Goal: Task Accomplishment & Management: Manage account settings

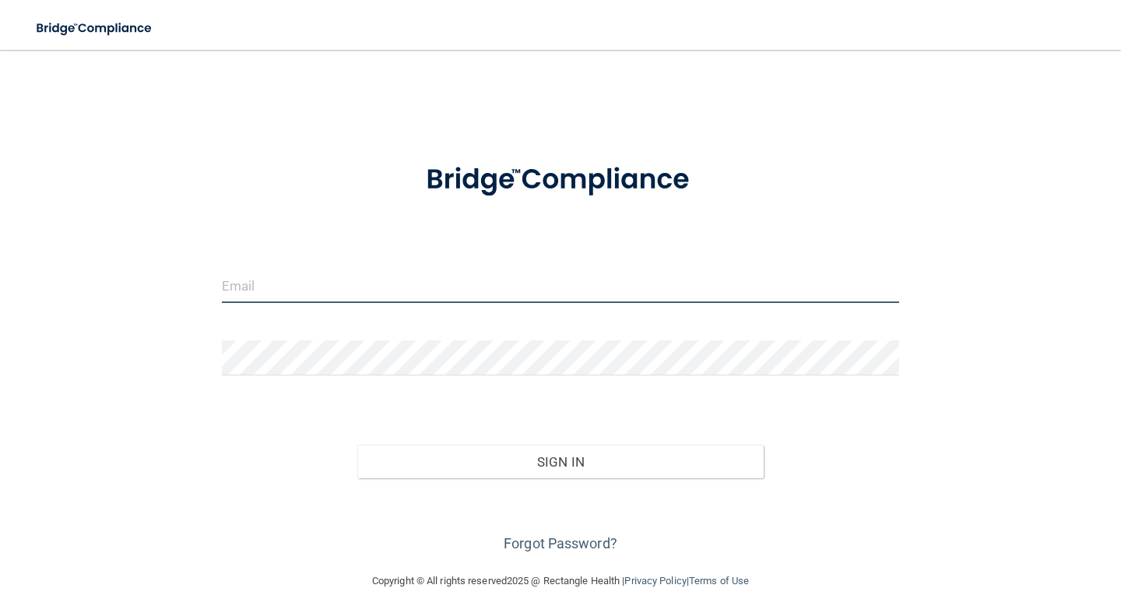
click at [319, 293] on input "email" at bounding box center [560, 285] width 677 height 35
type input "[EMAIL_ADDRESS][DOMAIN_NAME]"
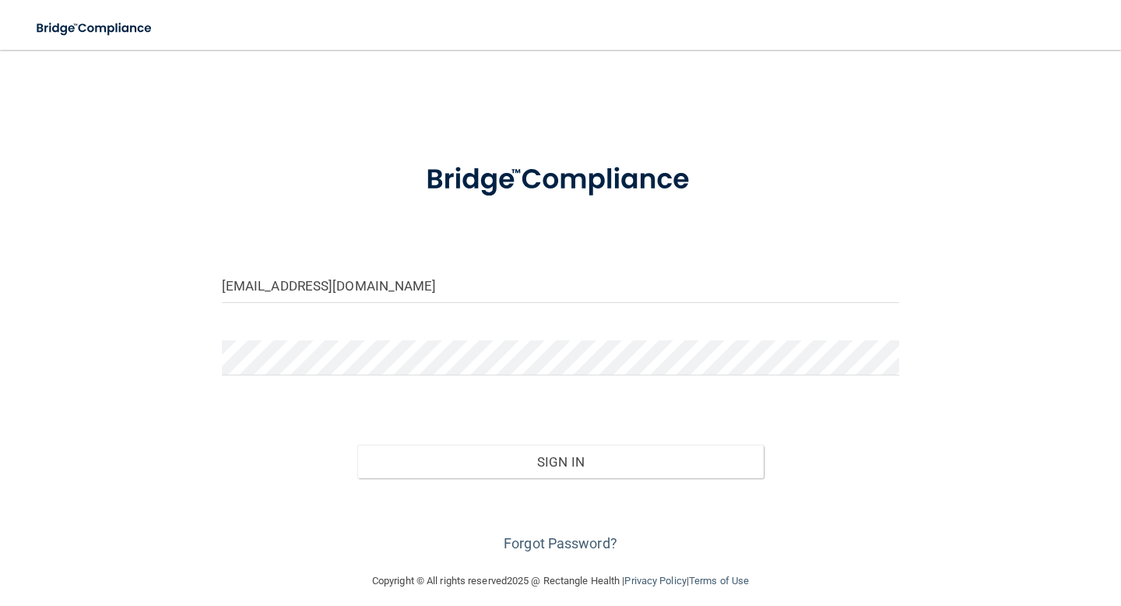
click at [536, 508] on div "Forgot Password?" at bounding box center [560, 517] width 701 height 78
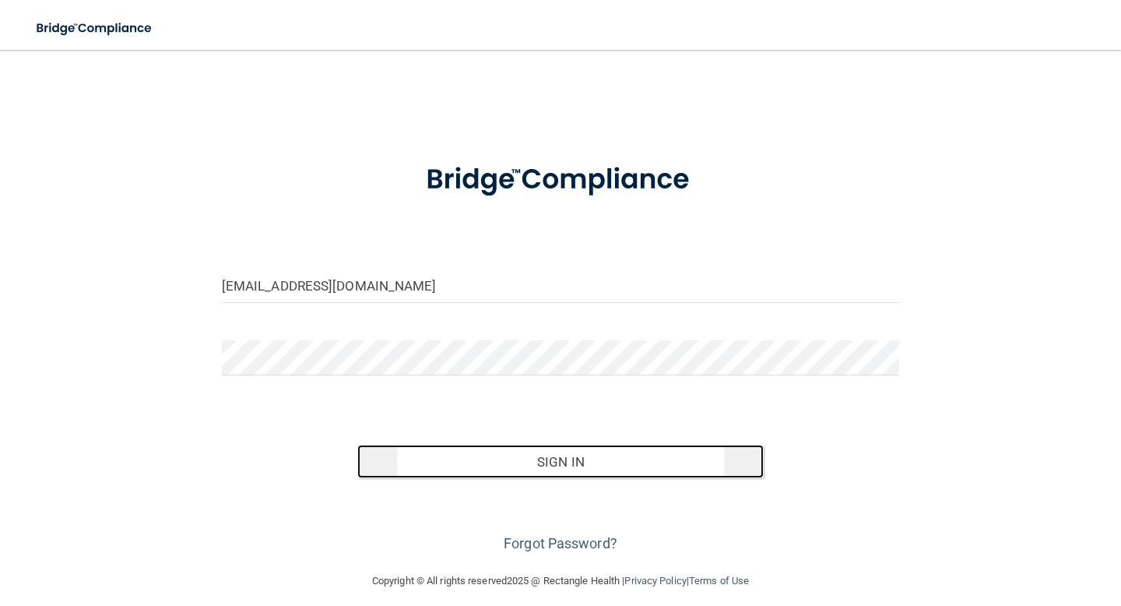
click at [533, 465] on button "Sign In" at bounding box center [560, 462] width 406 height 34
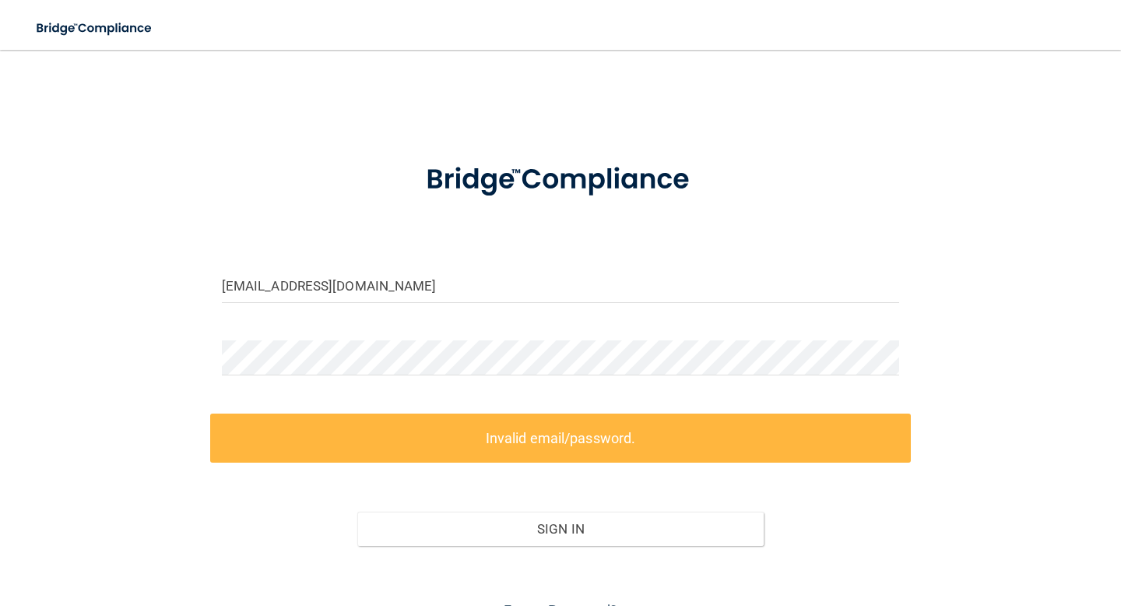
click at [501, 376] on div at bounding box center [560, 363] width 701 height 47
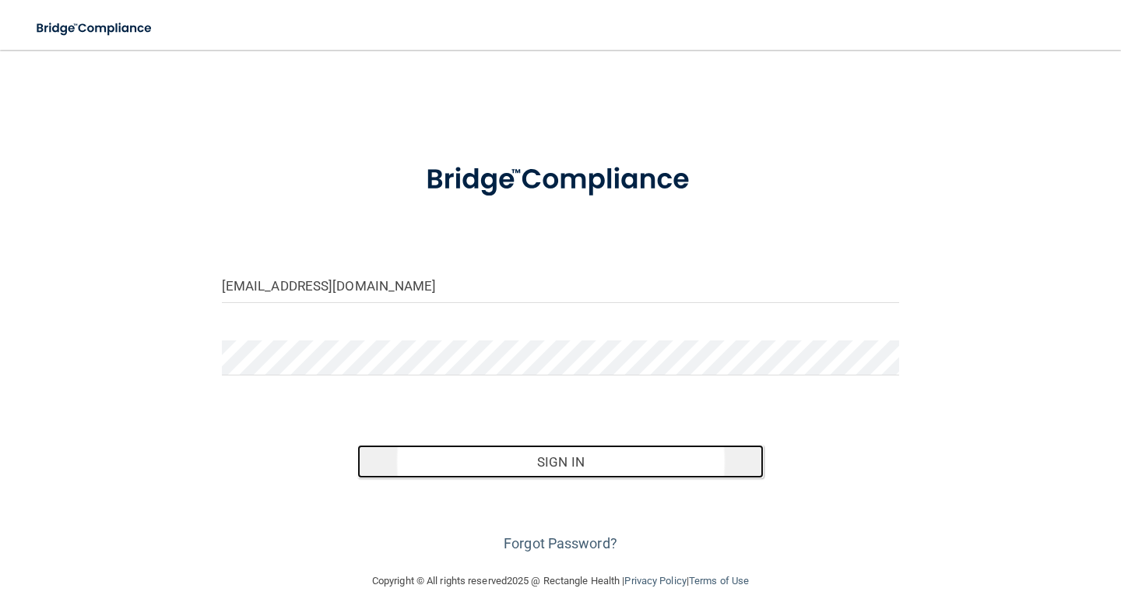
click at [473, 461] on button "Sign In" at bounding box center [560, 462] width 406 height 34
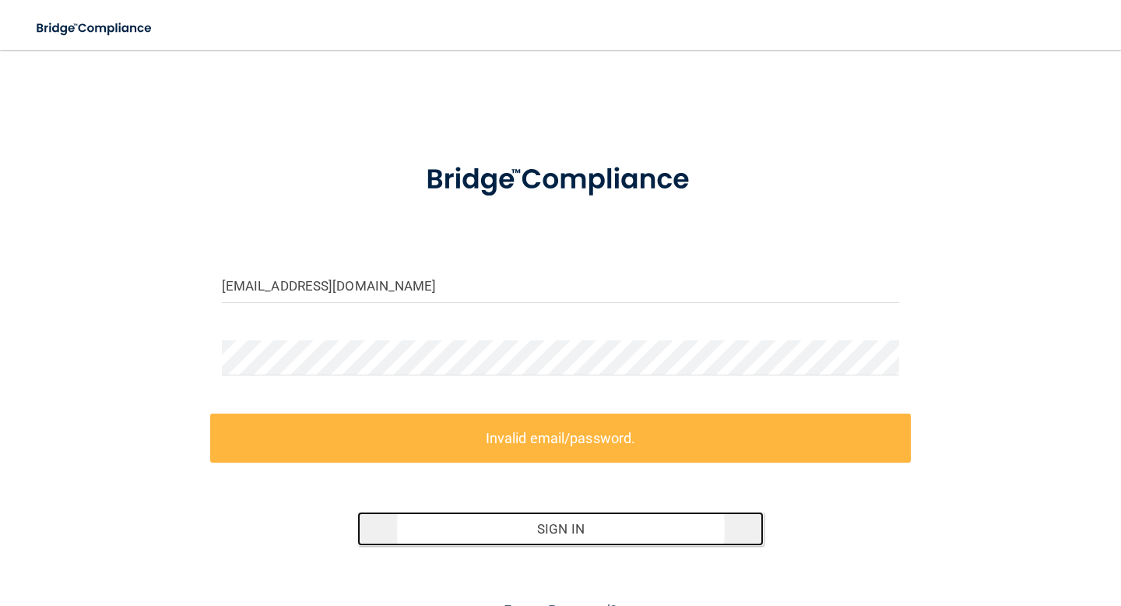
click at [469, 529] on button "Sign In" at bounding box center [560, 528] width 406 height 34
click at [510, 532] on button "Sign In" at bounding box center [560, 528] width 406 height 34
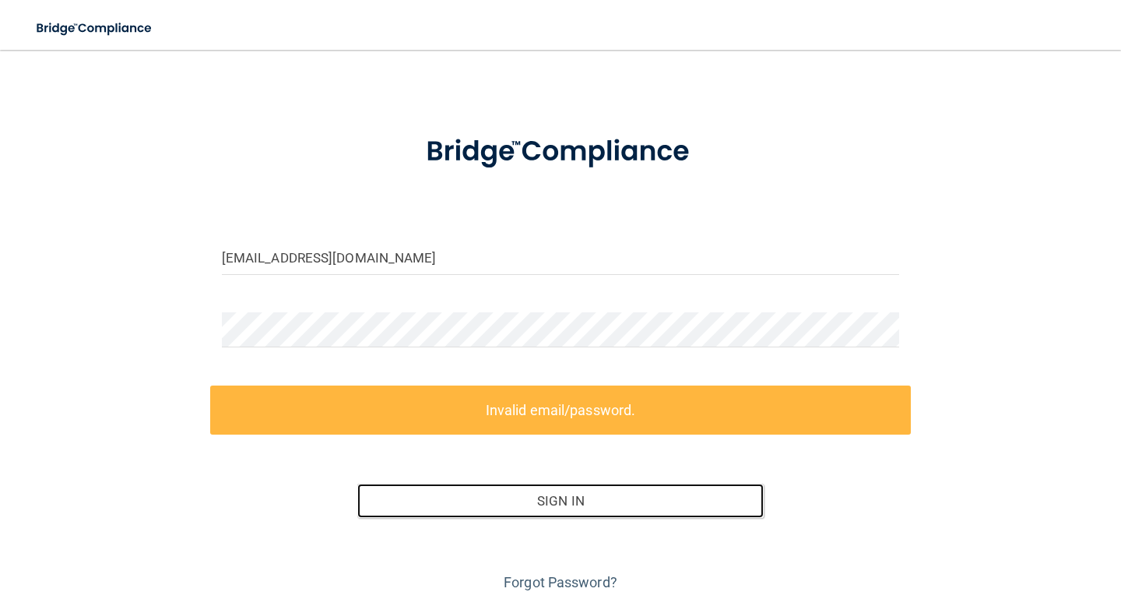
scroll to position [79, 0]
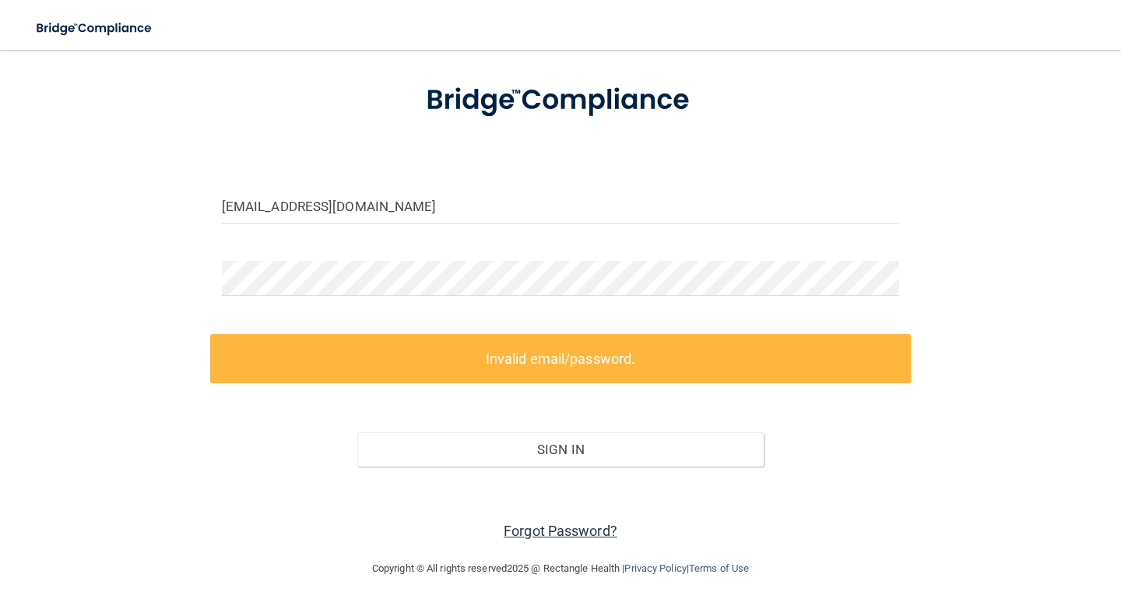
click at [561, 530] on link "Forgot Password?" at bounding box center [561, 530] width 114 height 16
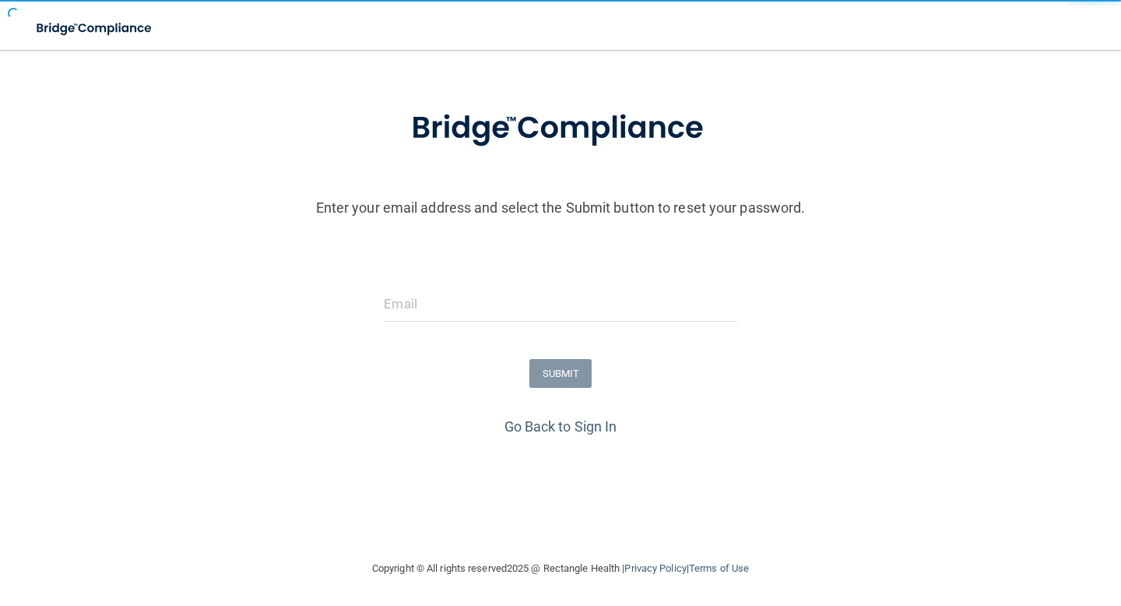
scroll to position [55, 0]
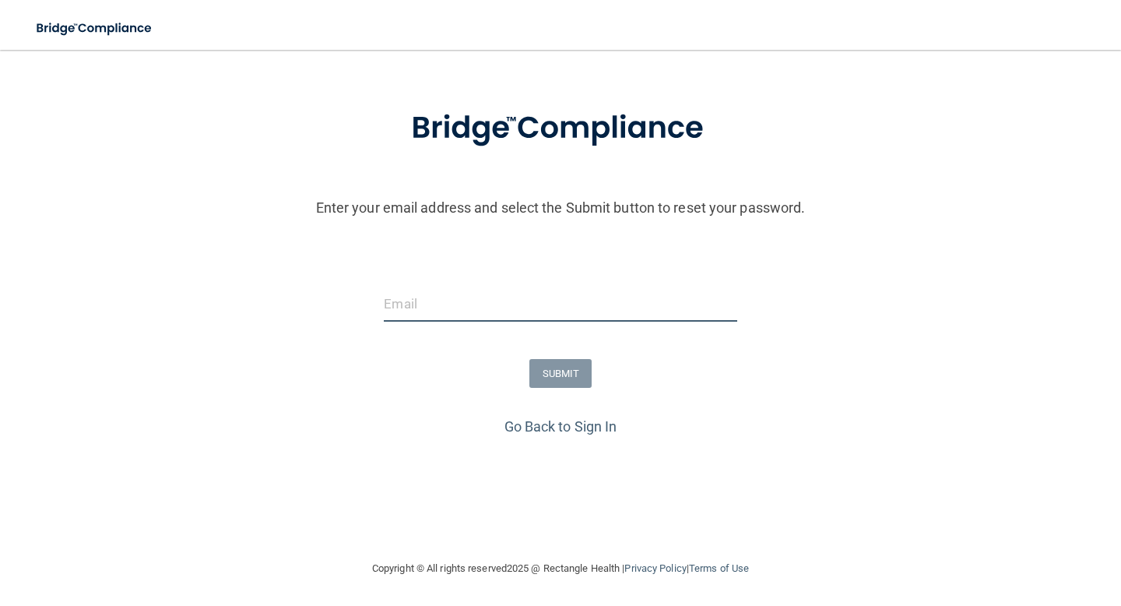
click at [655, 301] on input "email" at bounding box center [560, 303] width 353 height 35
type input "[EMAIL_ADDRESS][DOMAIN_NAME]"
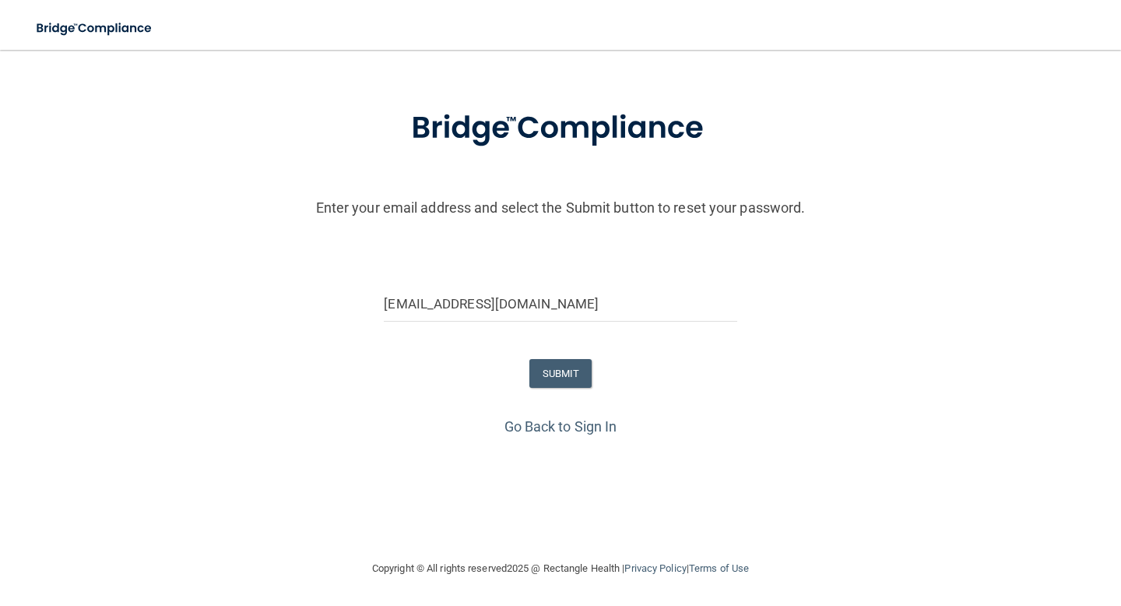
click at [585, 358] on form "Enter your email address and select the Submit button to reset your password. […" at bounding box center [560, 250] width 1105 height 325
click at [563, 371] on button "SUBMIT" at bounding box center [560, 373] width 63 height 29
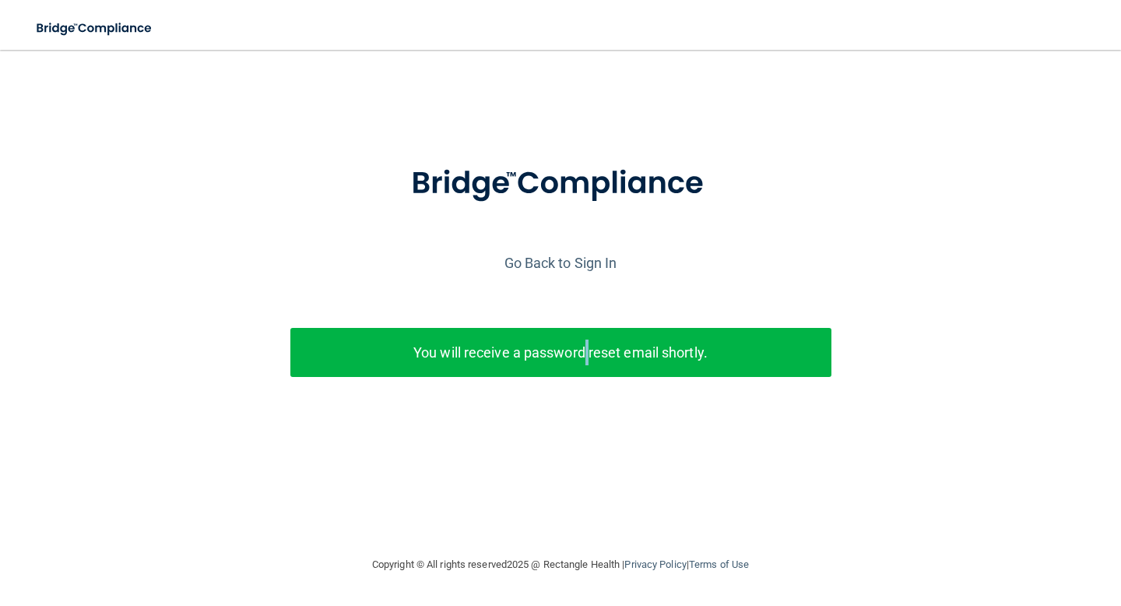
click at [588, 362] on p "You will receive a password reset email shortly." at bounding box center [561, 352] width 518 height 26
click at [718, 359] on p "You will receive a password reset email shortly." at bounding box center [561, 352] width 518 height 26
click at [684, 352] on p "You will receive a password reset email shortly." at bounding box center [561, 352] width 518 height 26
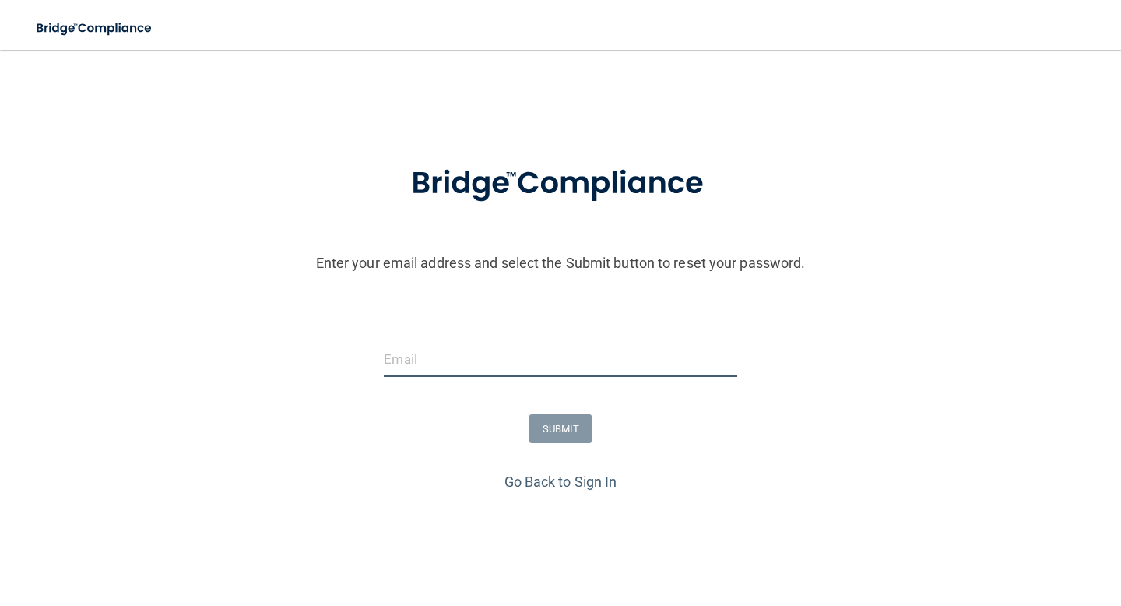
click at [511, 375] on input "email" at bounding box center [560, 359] width 353 height 35
type input "[EMAIL_ADDRESS][DOMAIN_NAME]"
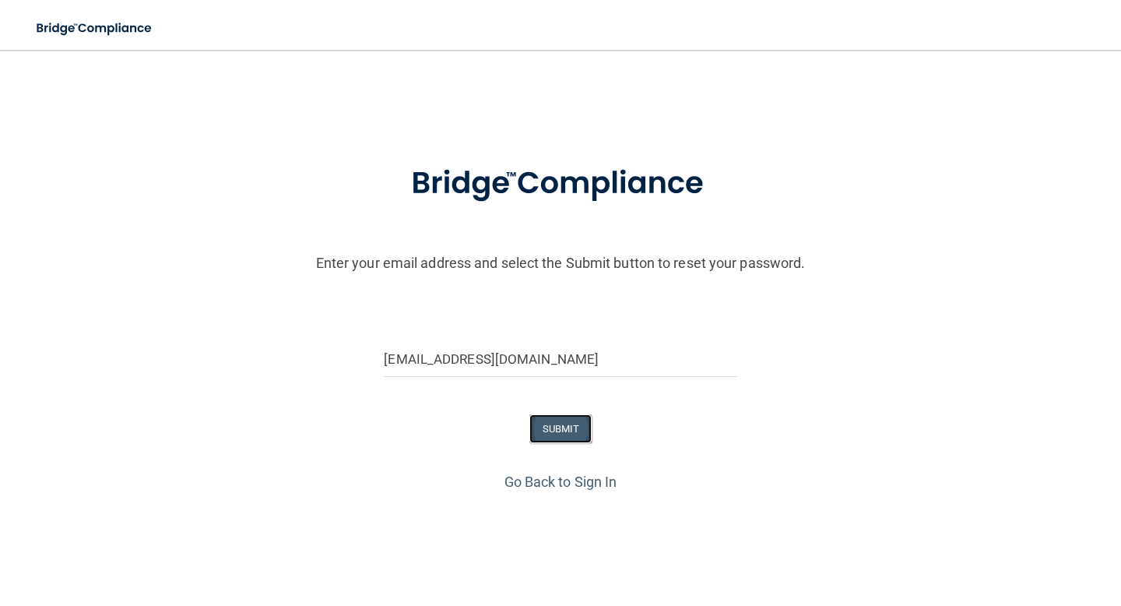
click at [560, 434] on button "SUBMIT" at bounding box center [560, 428] width 63 height 29
